Goal: Task Accomplishment & Management: Manage account settings

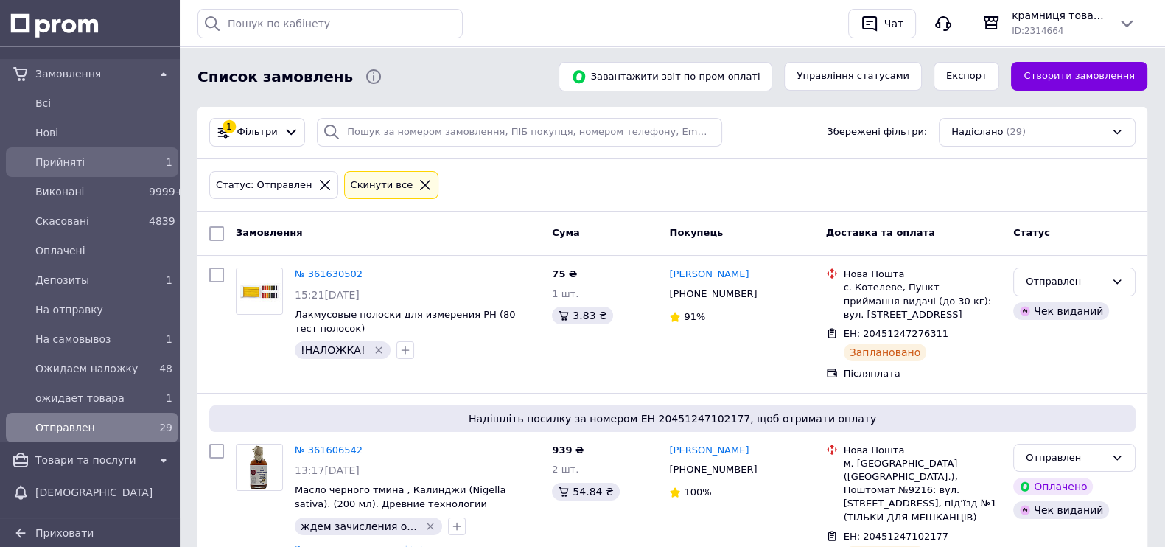
click at [102, 164] on span "Прийняті" at bounding box center [89, 162] width 108 height 15
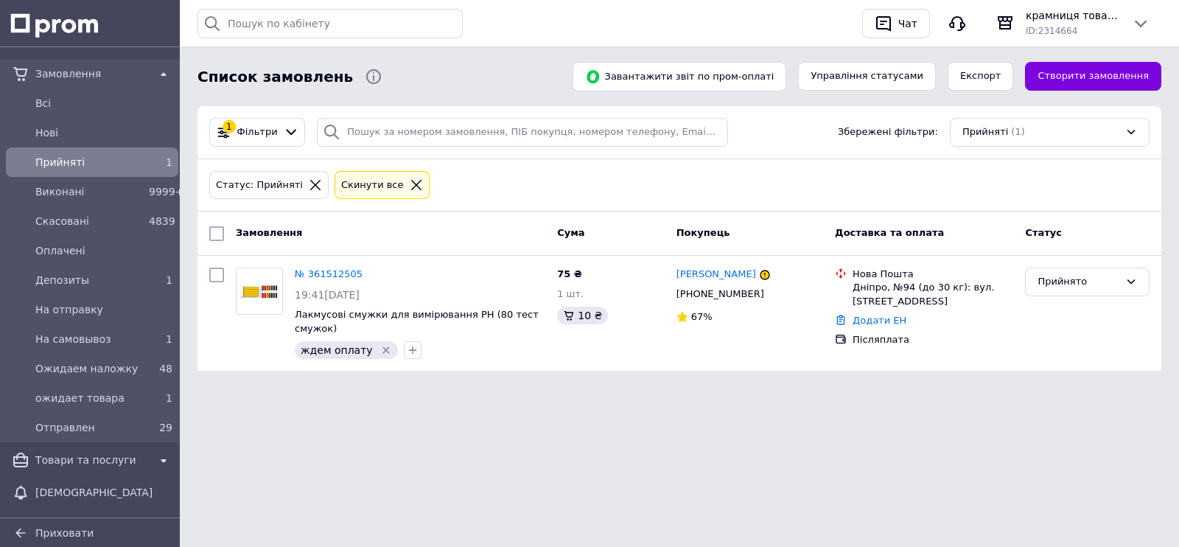
click at [451, 418] on html "Замовлення Всi Нові Прийняті 1 Виконані 9999+ Скасовані 4839 Оплачені Депозиты …" at bounding box center [589, 209] width 1179 height 418
